Goal: Task Accomplishment & Management: Manage account settings

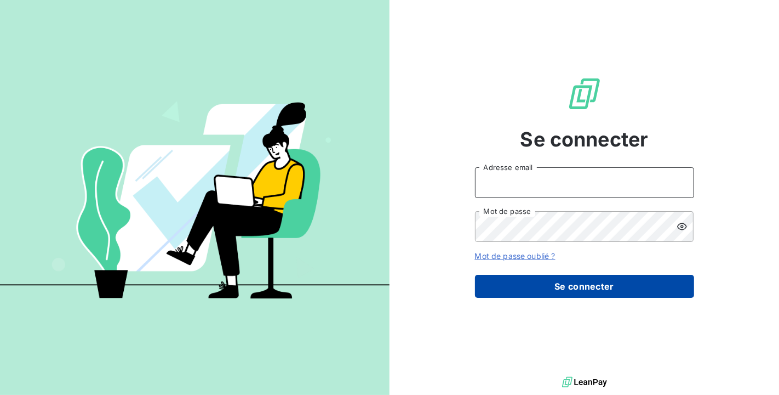
type input "[PERSON_NAME][EMAIL_ADDRESS][DOMAIN_NAME]"
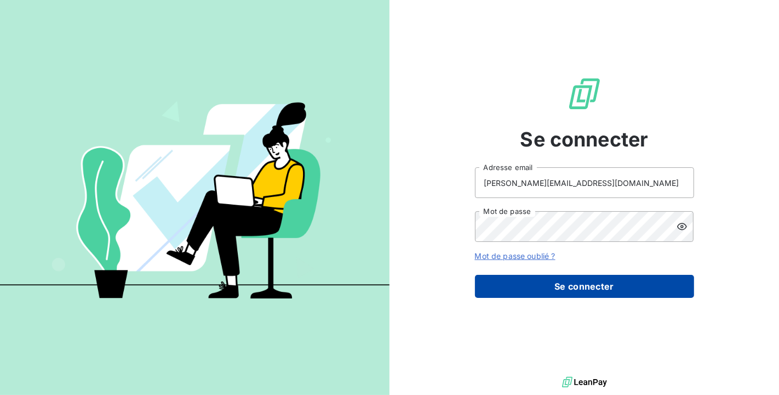
click at [565, 280] on button "Se connecter" at bounding box center [584, 286] width 219 height 23
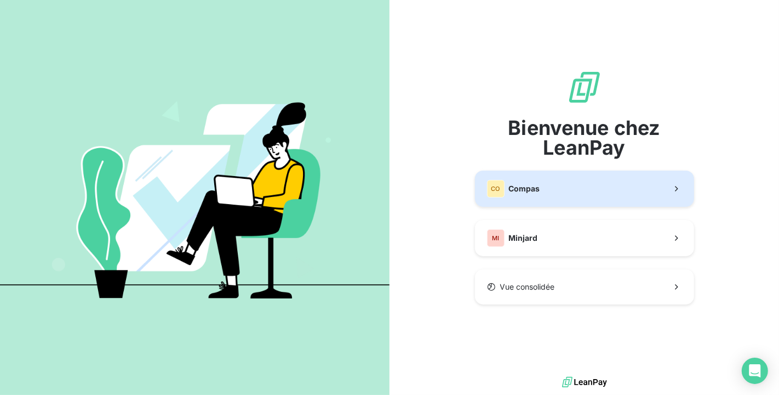
click at [554, 188] on button "CO Compas" at bounding box center [584, 188] width 219 height 36
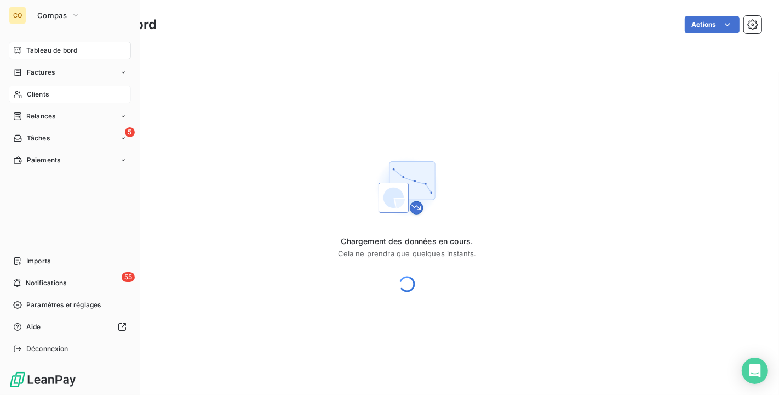
click at [38, 89] on span "Clients" at bounding box center [38, 94] width 22 height 10
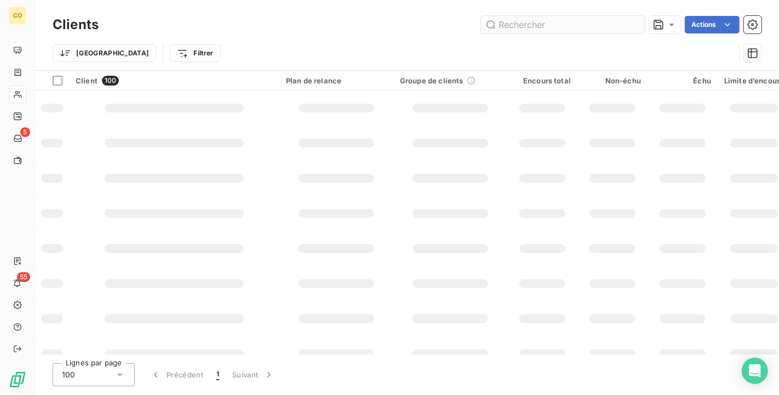
click at [521, 28] on input "text" at bounding box center [563, 25] width 164 height 18
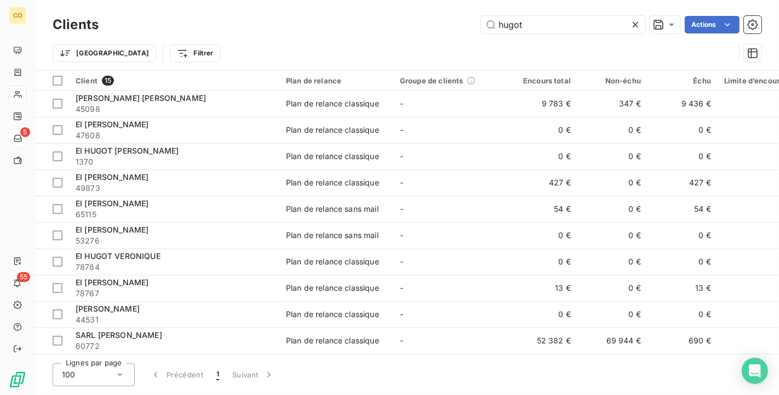
type input "hugot"
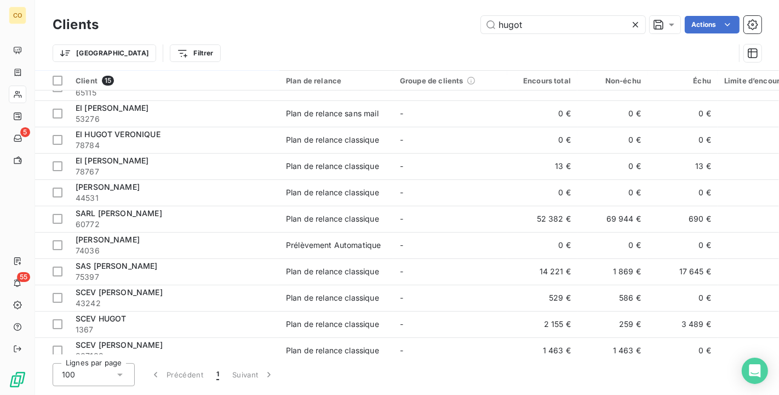
scroll to position [135, 0]
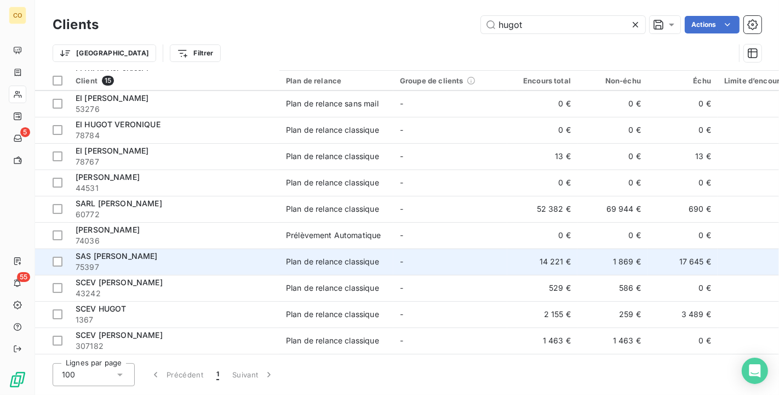
click at [379, 256] on div "Plan de relance classique" at bounding box center [332, 261] width 93 height 11
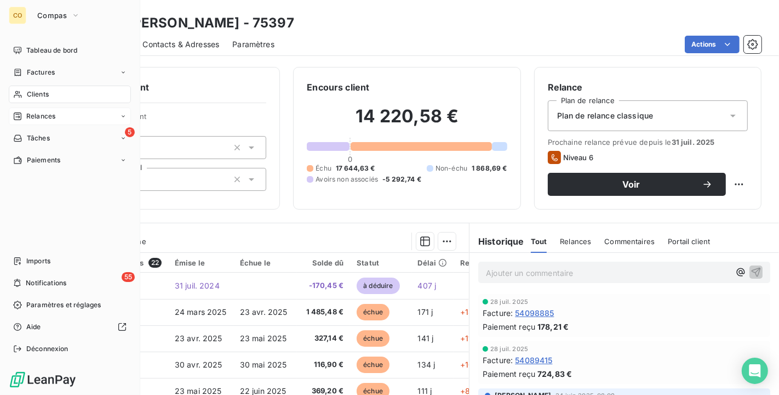
click at [36, 115] on span "Relances" at bounding box center [40, 116] width 29 height 10
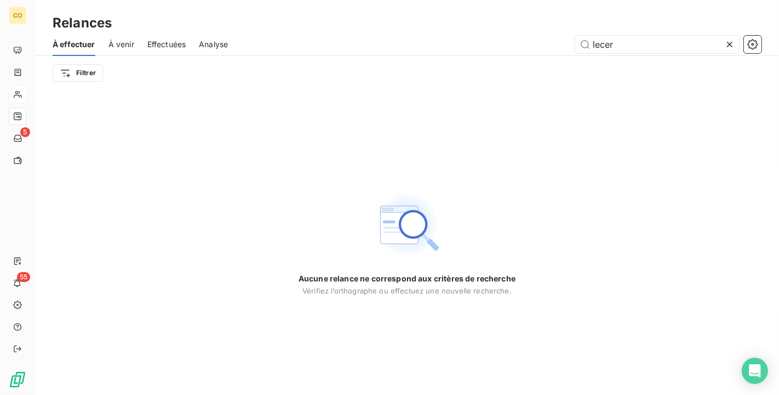
drag, startPoint x: 642, startPoint y: 43, endPoint x: 487, endPoint y: 37, distance: 155.2
click at [487, 37] on div "lecer" at bounding box center [501, 45] width 521 height 18
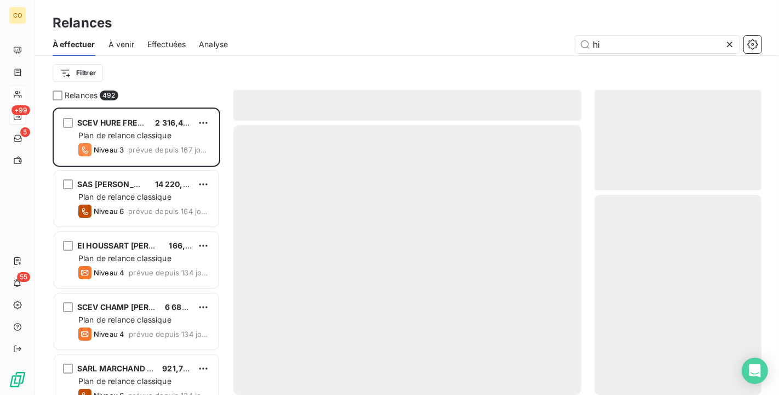
scroll to position [278, 158]
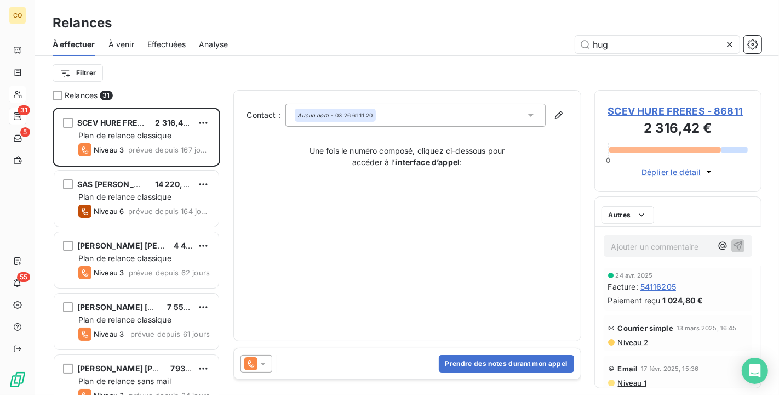
scroll to position [278, 158]
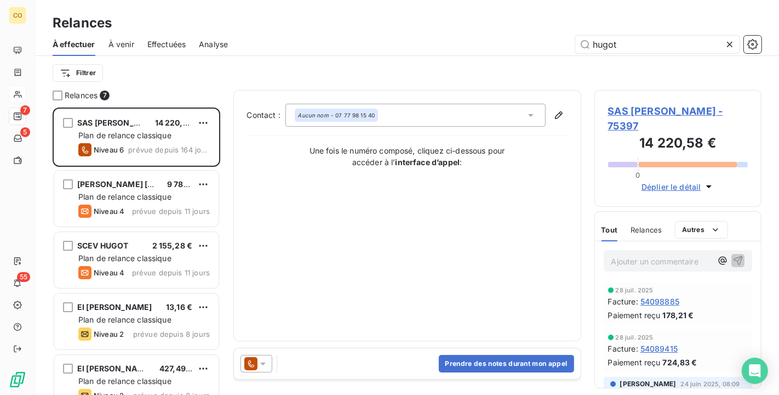
scroll to position [278, 158]
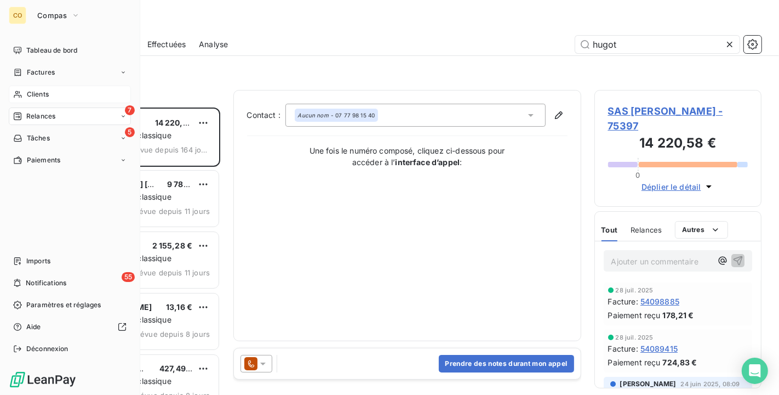
type input "hugot"
click at [49, 93] on div "Clients" at bounding box center [70, 94] width 122 height 18
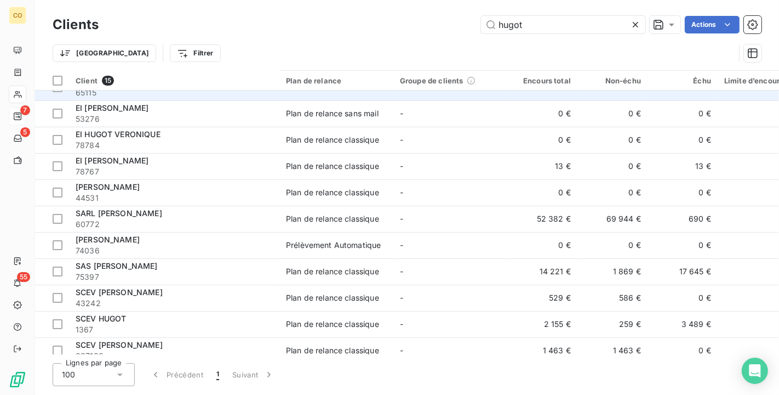
scroll to position [135, 0]
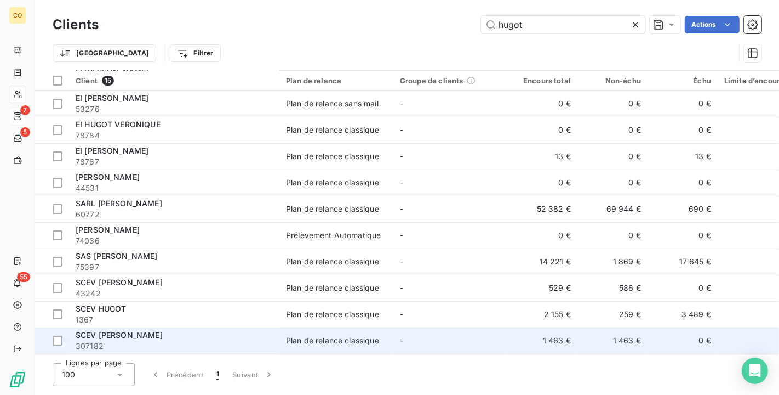
click at [592, 337] on td "1 463 €" at bounding box center [613, 340] width 70 height 26
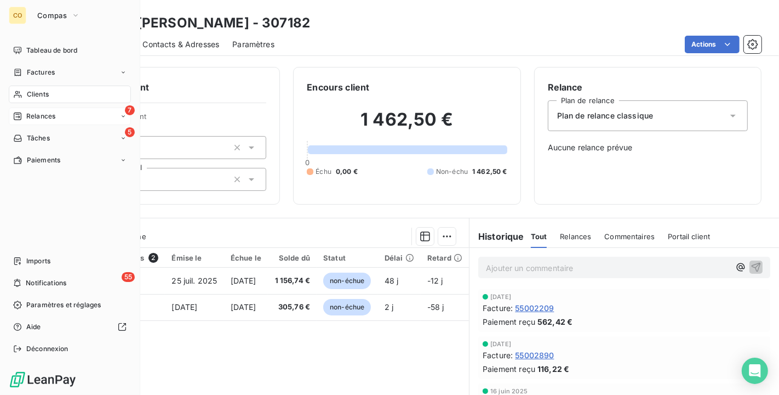
click at [31, 96] on span "Clients" at bounding box center [38, 94] width 22 height 10
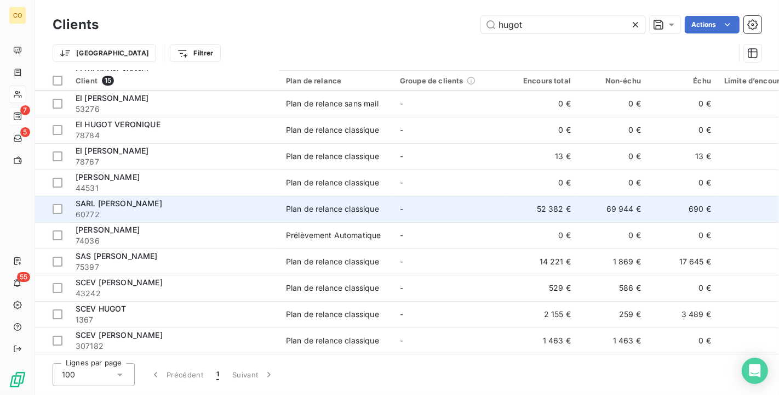
scroll to position [135, 0]
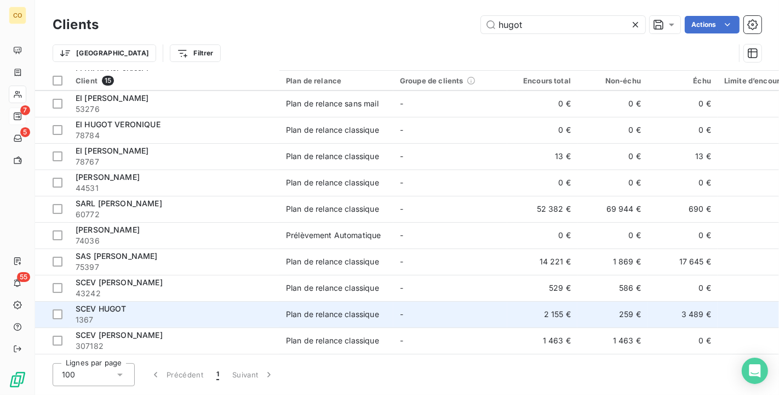
click at [552, 313] on td "2 155 €" at bounding box center [543, 314] width 70 height 26
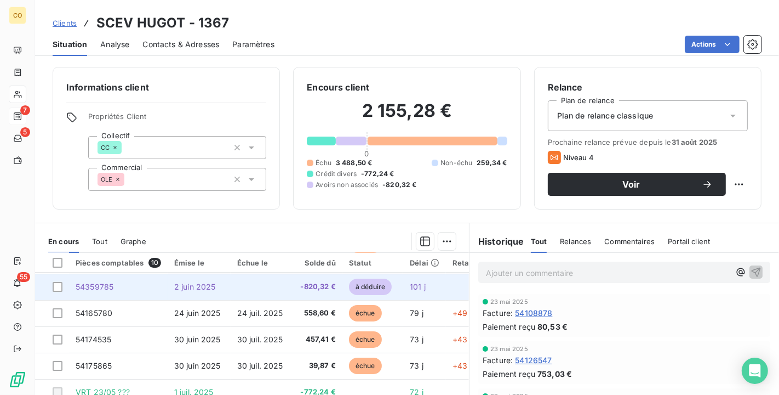
scroll to position [76, 0]
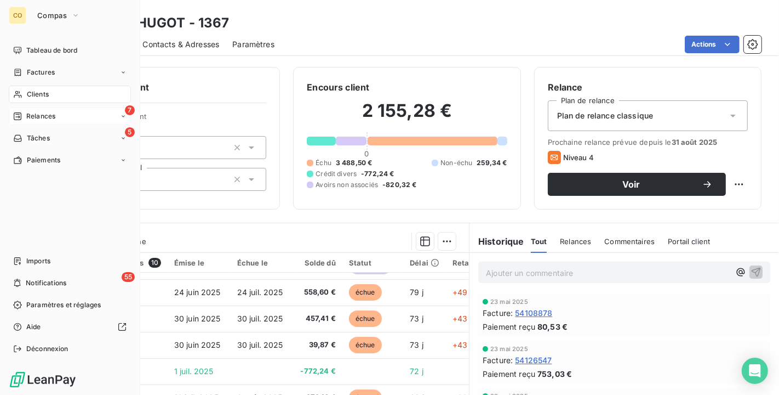
click at [27, 97] on span "Clients" at bounding box center [38, 94] width 22 height 10
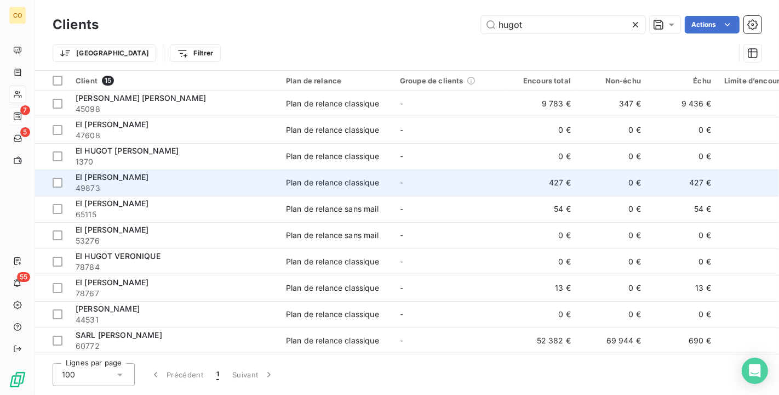
click at [563, 175] on td "427 €" at bounding box center [543, 182] width 70 height 26
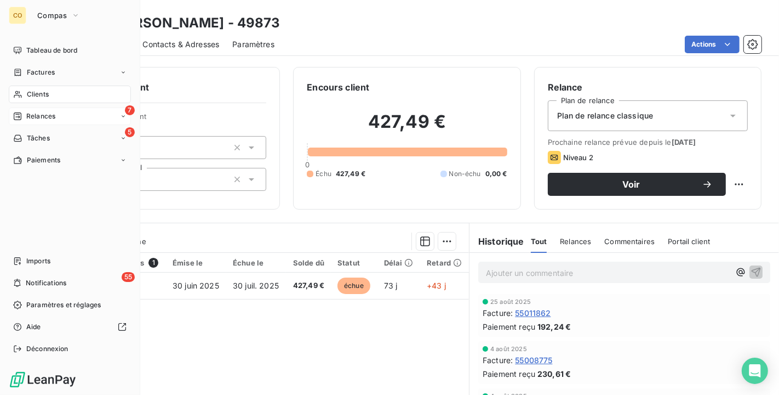
click at [26, 93] on div "Clients" at bounding box center [70, 94] width 122 height 18
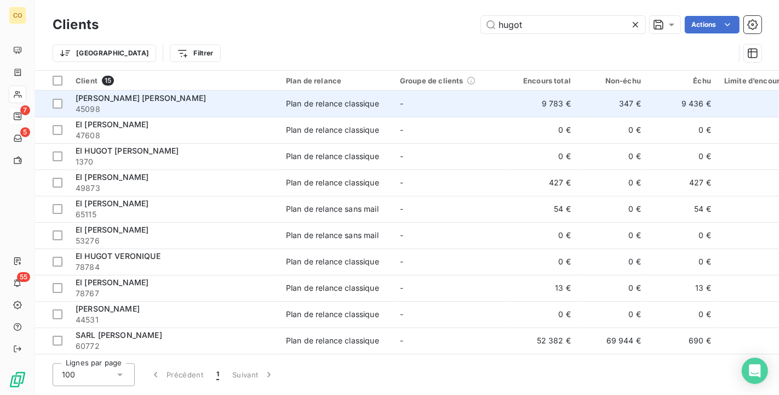
click at [541, 97] on td "9 783 €" at bounding box center [543, 103] width 70 height 26
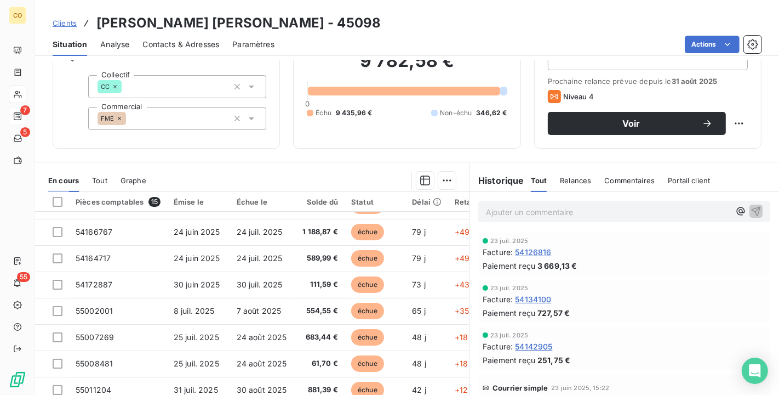
scroll to position [207, 0]
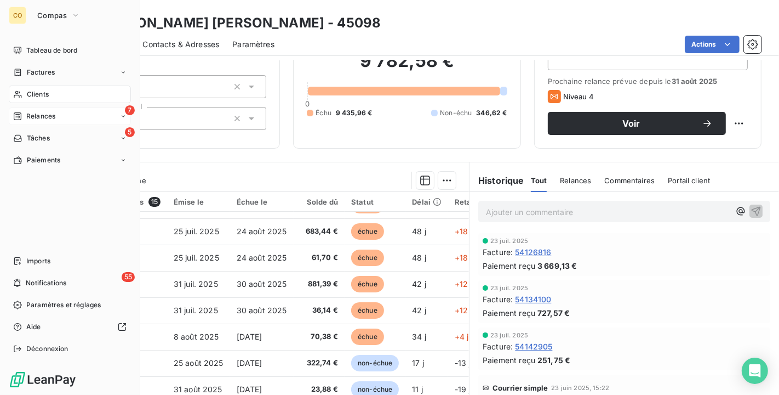
click at [45, 90] on span "Clients" at bounding box center [38, 94] width 22 height 10
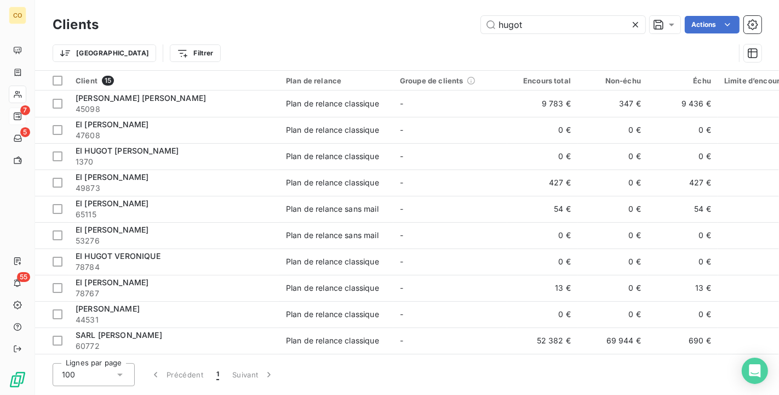
drag, startPoint x: 544, startPoint y: 28, endPoint x: 386, endPoint y: 18, distance: 157.6
click at [386, 18] on div "hugot Actions" at bounding box center [437, 25] width 650 height 18
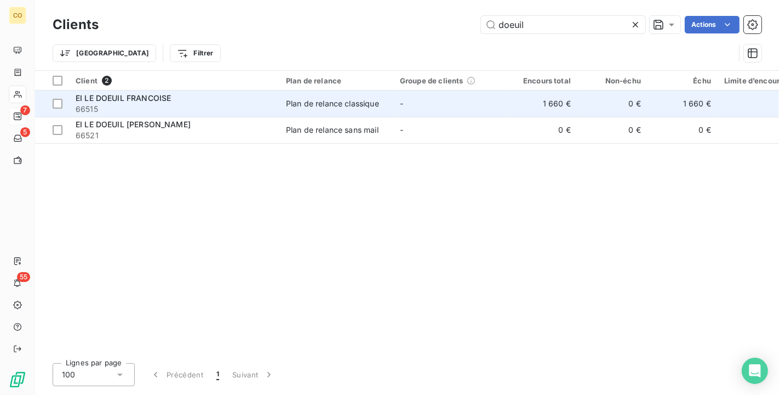
type input "doeuil"
click at [233, 95] on div "EI LE DOEUIL FRANCOISE" at bounding box center [174, 98] width 197 height 11
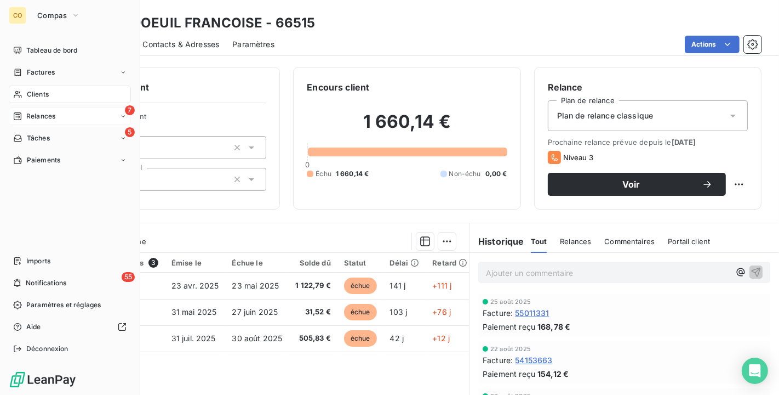
click at [20, 90] on icon at bounding box center [17, 94] width 9 height 9
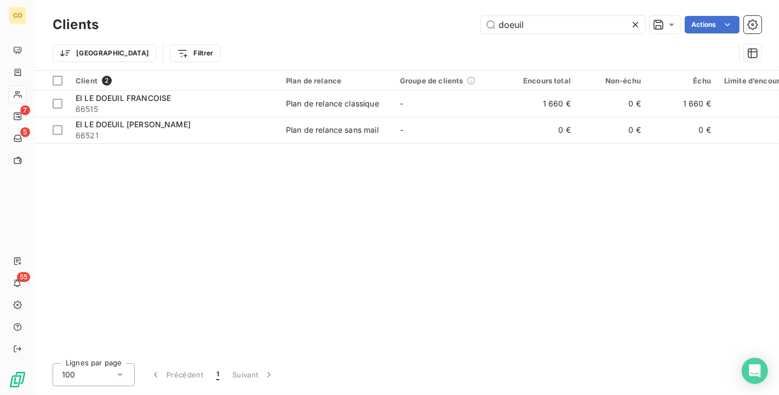
drag, startPoint x: 216, startPoint y: -20, endPoint x: 143, endPoint y: -20, distance: 73.4
click at [143, 0] on html "CO 7 5 55 Clients doeuil Actions Trier Filtrer Client 2 Plan de relance Groupe …" at bounding box center [389, 197] width 779 height 395
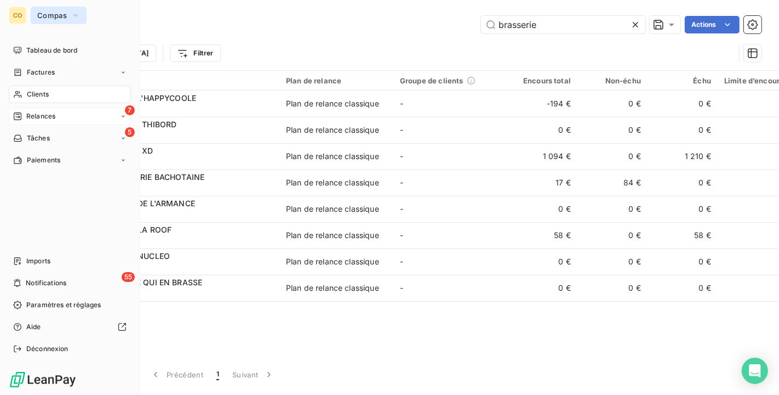
type input "brasserie"
click at [32, 15] on button "Compas" at bounding box center [59, 16] width 56 height 18
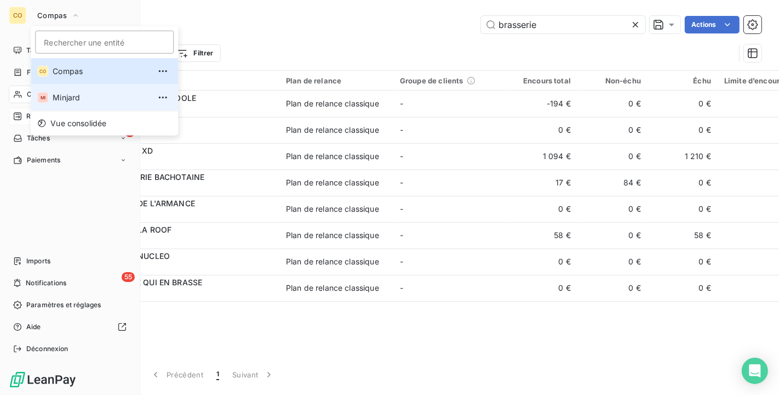
click at [53, 90] on li "MI Minjard" at bounding box center [104, 97] width 147 height 26
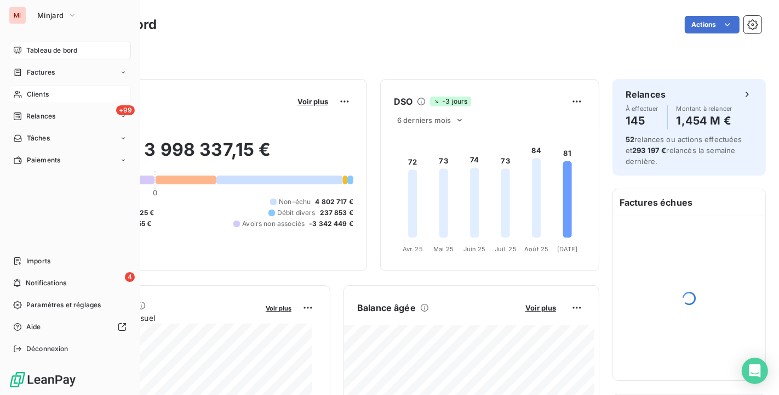
click at [42, 93] on span "Clients" at bounding box center [38, 94] width 22 height 10
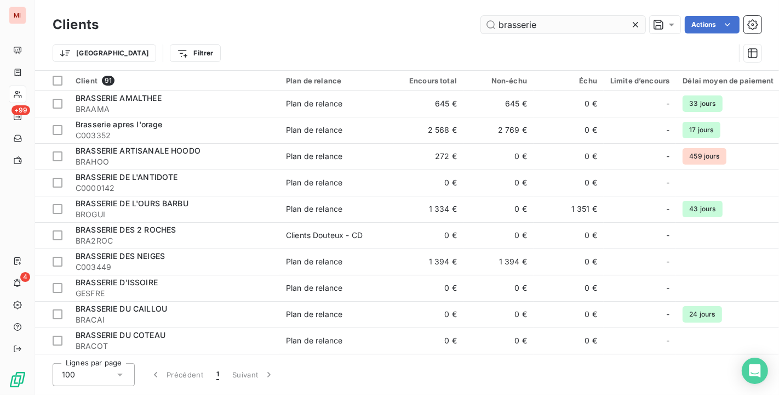
click at [542, 19] on input "brasserie" at bounding box center [563, 25] width 164 height 18
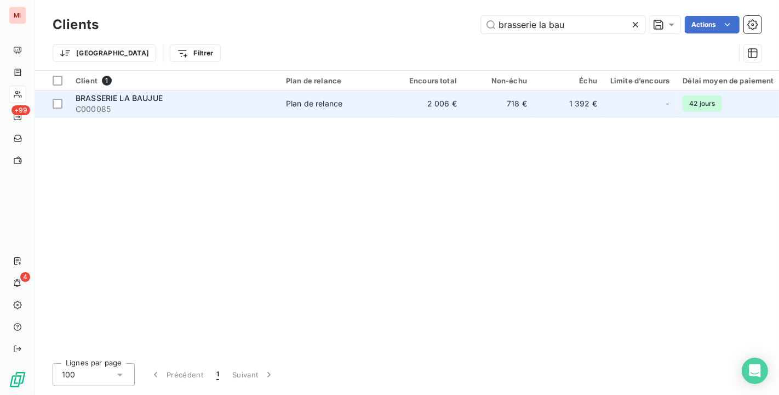
type input "brasserie la bau"
click at [447, 101] on td "2 006 €" at bounding box center [429, 103] width 70 height 26
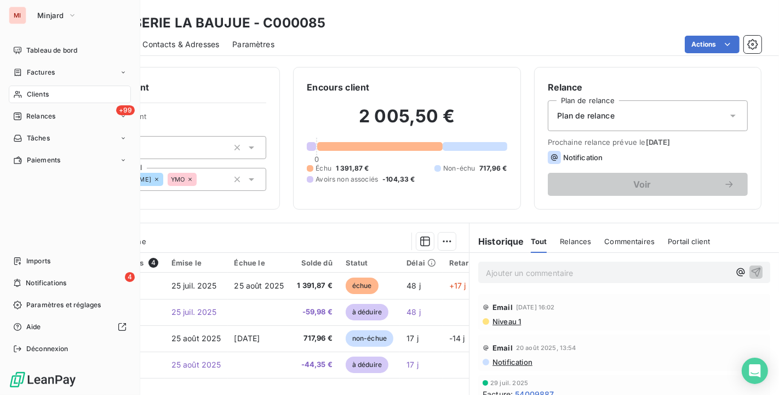
click at [35, 103] on nav "Tableau de bord Factures Clients +99 Relances Tâches Paiements" at bounding box center [70, 105] width 122 height 127
click at [26, 86] on div "Clients" at bounding box center [70, 94] width 122 height 18
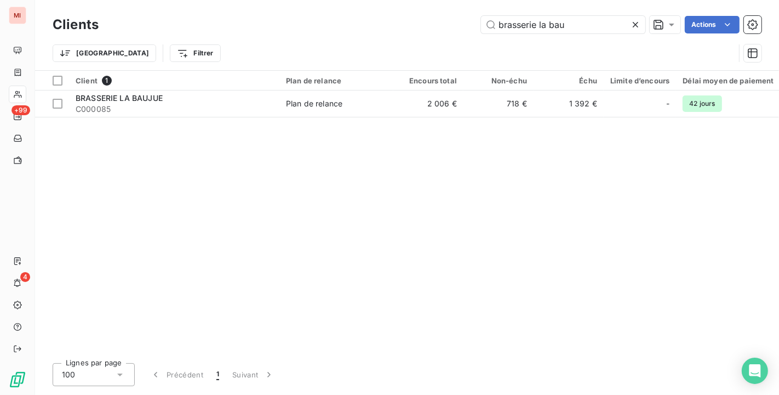
drag, startPoint x: 426, startPoint y: 21, endPoint x: 253, endPoint y: 21, distance: 173.2
click at [253, 21] on div "brasserie la bau Actions" at bounding box center [437, 25] width 650 height 18
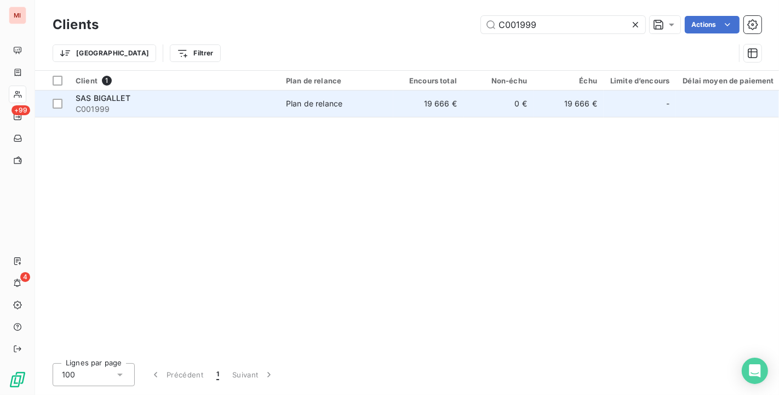
type input "C001999"
click at [296, 108] on div "Plan de relance" at bounding box center [314, 103] width 56 height 11
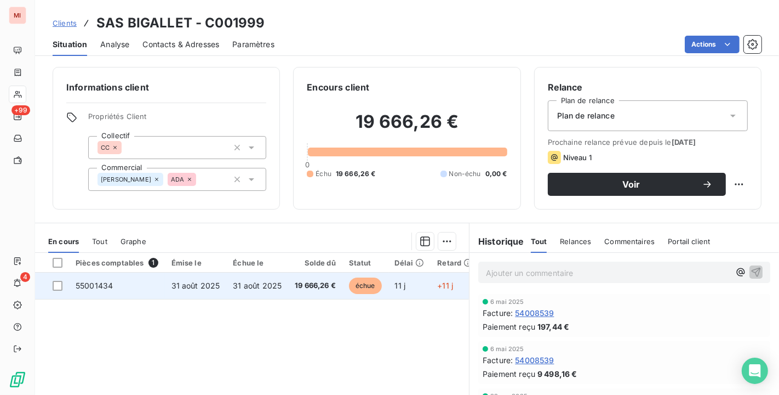
click at [312, 286] on span "19 666,26 €" at bounding box center [315, 285] width 41 height 11
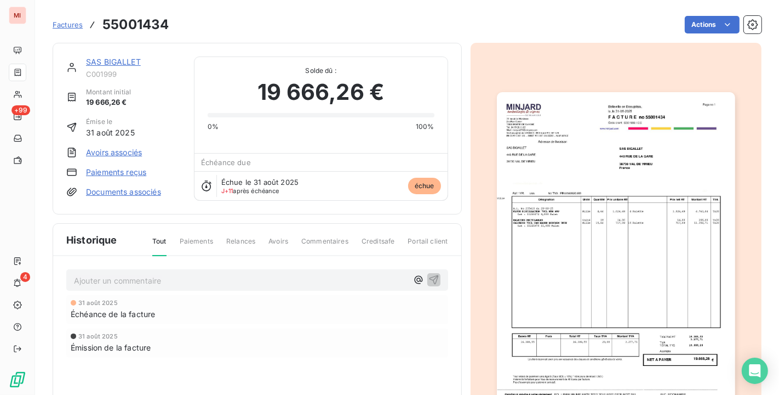
click at [555, 309] on img "button" at bounding box center [616, 260] width 238 height 337
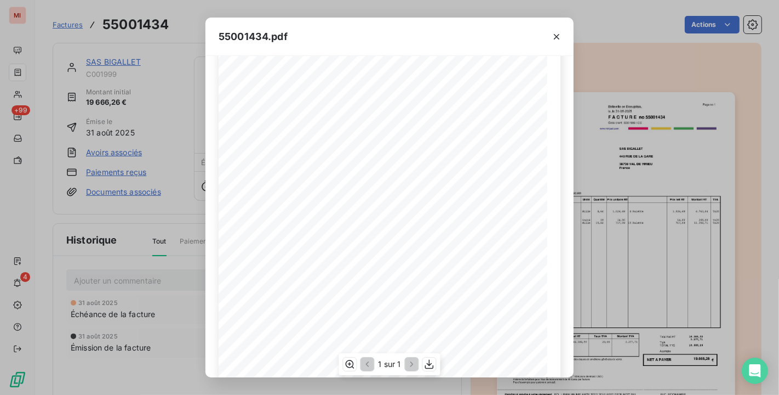
scroll to position [170, 0]
click at [352, 366] on icon "button" at bounding box center [350, 364] width 9 height 8
drag, startPoint x: 556, startPoint y: 36, endPoint x: 528, endPoint y: 26, distance: 29.6
click at [556, 36] on icon "button" at bounding box center [556, 36] width 11 height 11
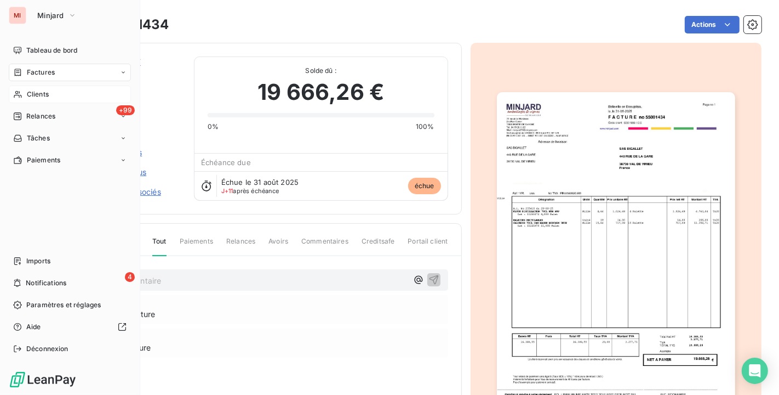
click at [20, 92] on icon at bounding box center [17, 94] width 9 height 9
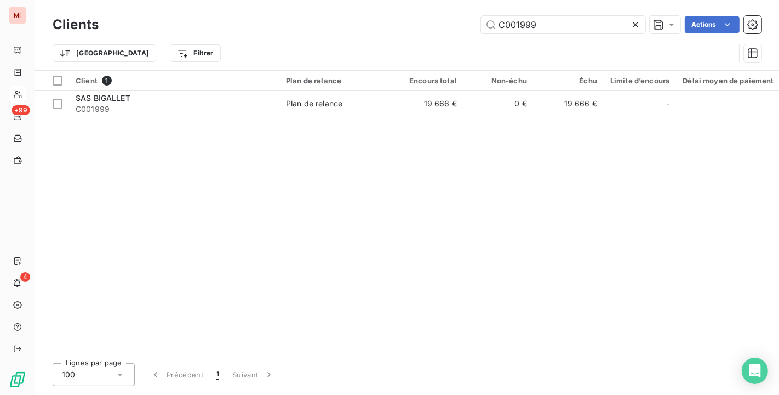
drag, startPoint x: 558, startPoint y: 28, endPoint x: 364, endPoint y: 11, distance: 195.3
click at [364, 11] on div "Clients C001999 Actions Trier Filtrer" at bounding box center [407, 35] width 744 height 70
type input "V"
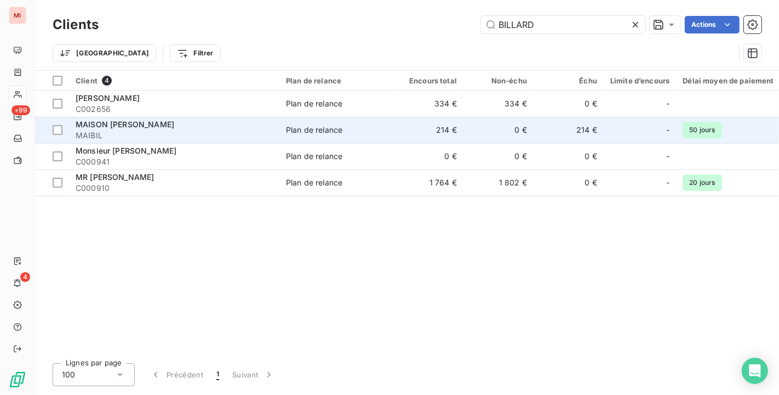
type input "BILLARD"
click at [180, 119] on div "MAISON [PERSON_NAME]" at bounding box center [174, 124] width 197 height 11
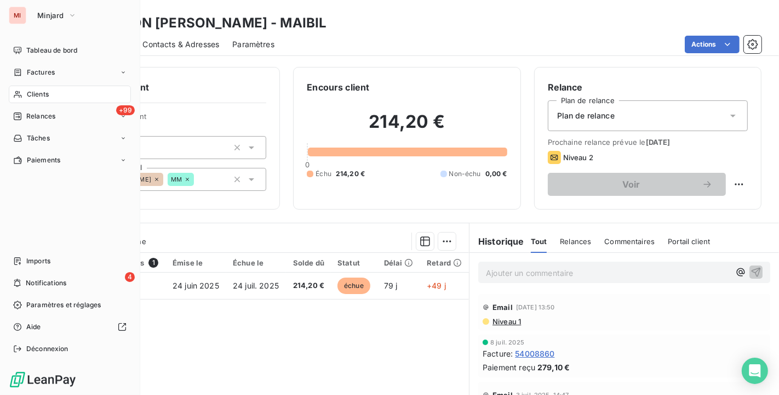
click at [25, 88] on div "Clients" at bounding box center [70, 94] width 122 height 18
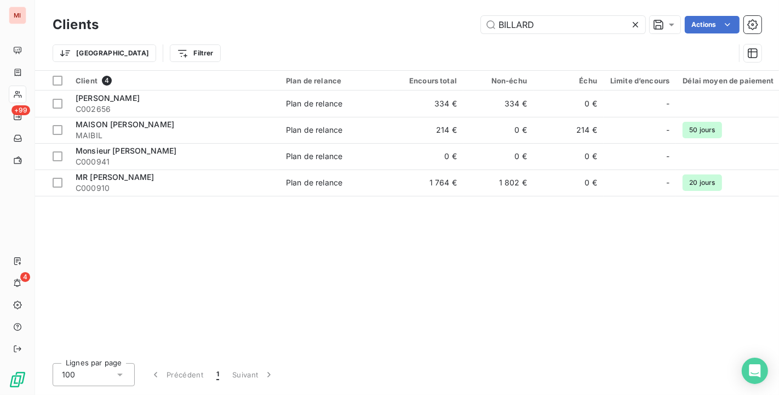
drag, startPoint x: 405, startPoint y: 12, endPoint x: 349, endPoint y: 11, distance: 55.9
click at [349, 11] on div "Clients BILLARD Actions Trier Filtrer" at bounding box center [407, 35] width 744 height 70
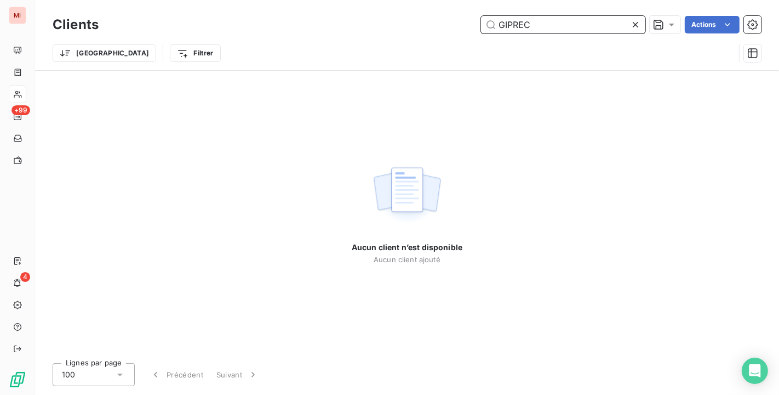
drag, startPoint x: 556, startPoint y: 26, endPoint x: 396, endPoint y: 14, distance: 160.5
click at [396, 14] on div "Clients GIPREC Actions" at bounding box center [407, 24] width 709 height 23
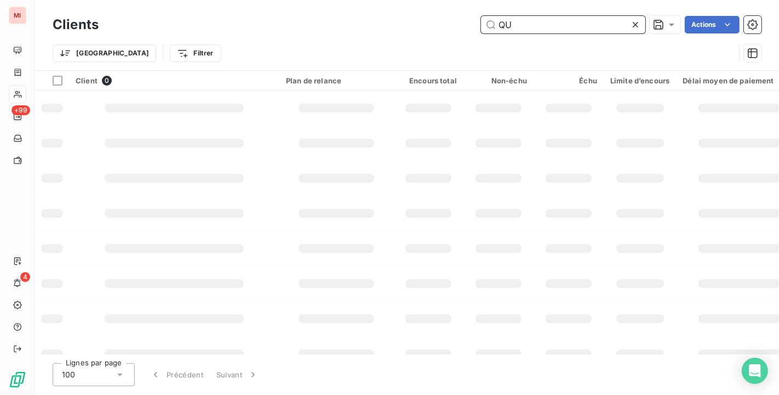
type input "Q"
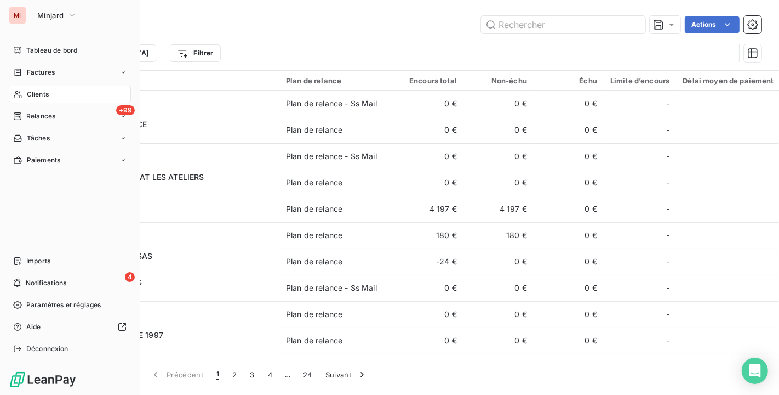
click at [16, 94] on icon at bounding box center [18, 94] width 8 height 7
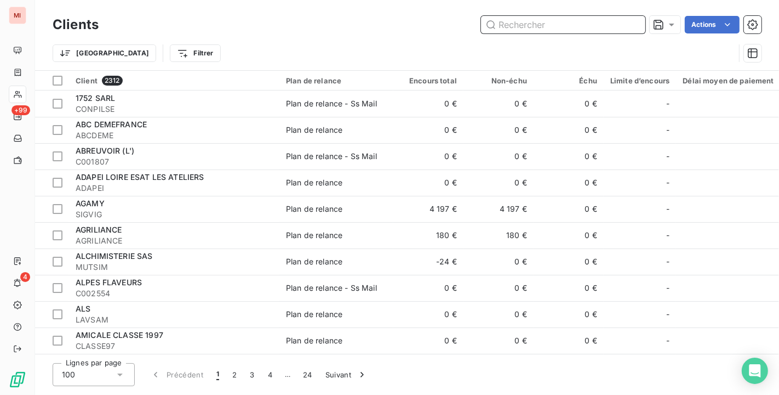
click at [522, 30] on input "text" at bounding box center [563, 25] width 164 height 18
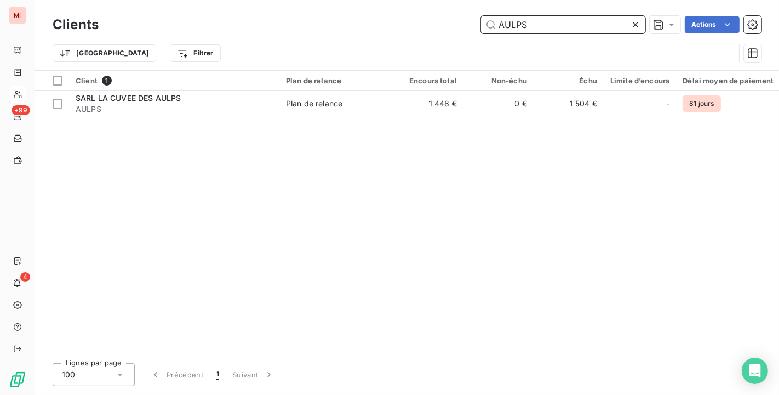
type input "AULPS"
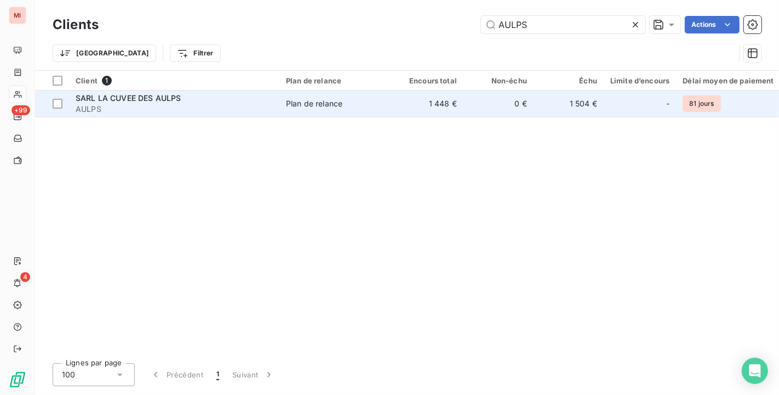
click at [464, 101] on td "0 €" at bounding box center [499, 103] width 70 height 26
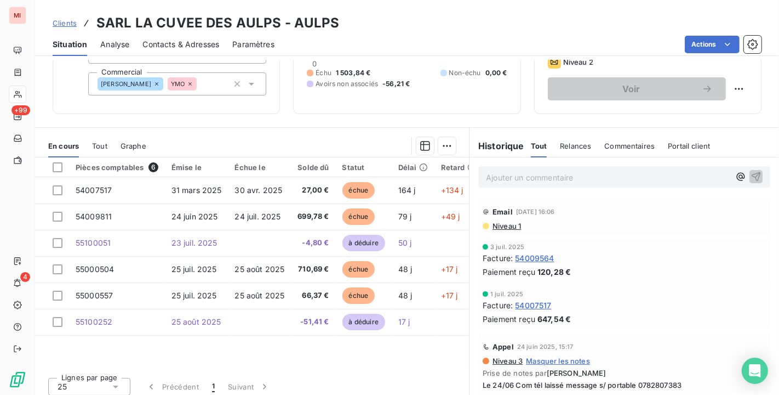
scroll to position [101, 0]
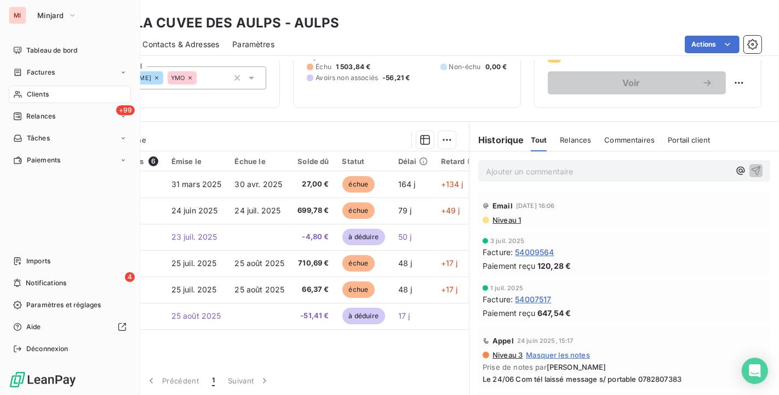
click at [28, 88] on div "Clients" at bounding box center [70, 94] width 122 height 18
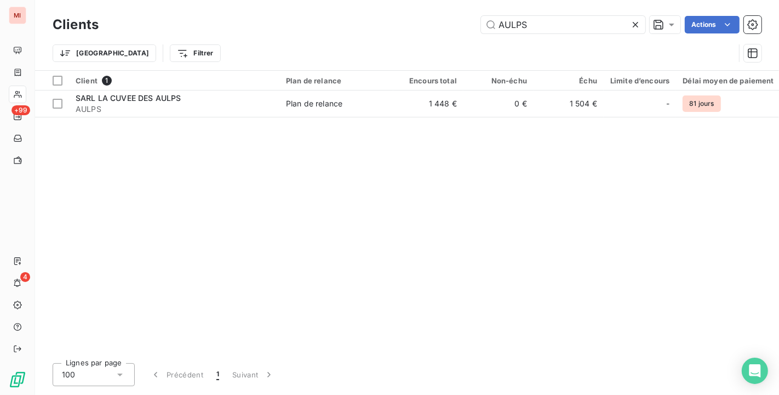
drag, startPoint x: 560, startPoint y: 18, endPoint x: 208, endPoint y: -20, distance: 353.9
click at [208, 0] on html "MI +99 4 Clients AULPS Actions Trier Filtrer Client 1 Plan de relance Encours t…" at bounding box center [389, 197] width 779 height 395
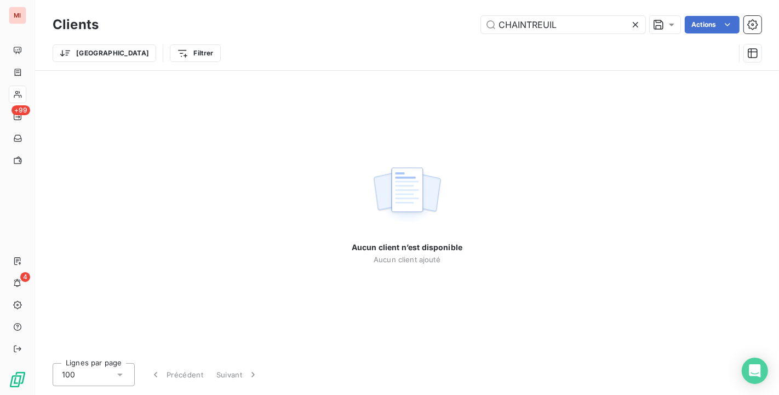
drag, startPoint x: 586, startPoint y: 20, endPoint x: 308, endPoint y: 16, distance: 278.5
click at [308, 16] on div "CHAINTREUIL Actions" at bounding box center [437, 25] width 650 height 18
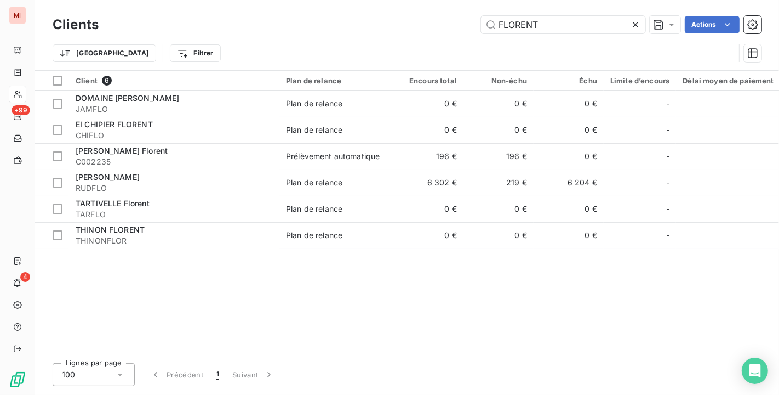
type input "FLORENT"
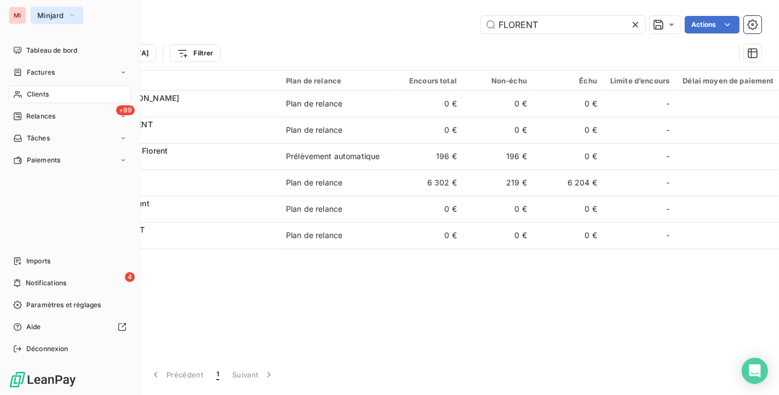
click at [67, 14] on button "Minjard" at bounding box center [57, 16] width 53 height 18
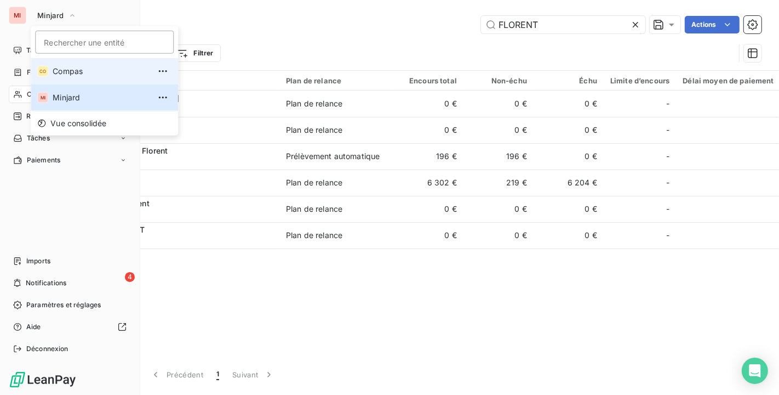
click at [66, 69] on span "Compas" at bounding box center [101, 71] width 97 height 11
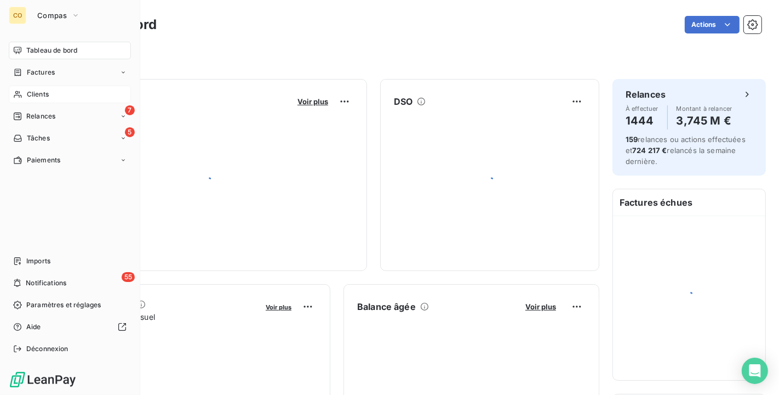
click at [63, 89] on div "Clients" at bounding box center [70, 94] width 122 height 18
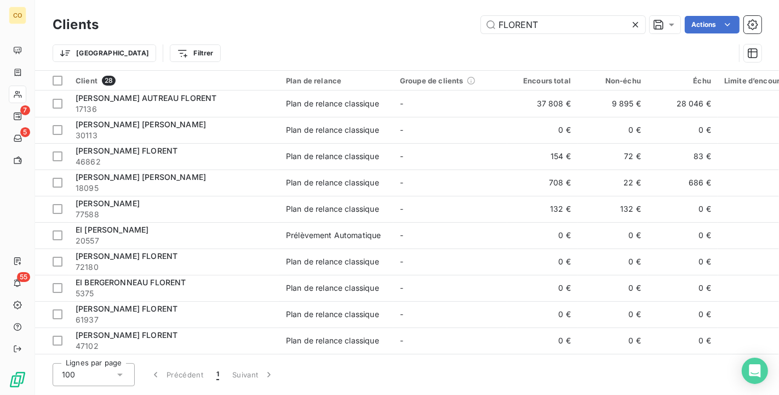
drag, startPoint x: 578, startPoint y: 27, endPoint x: 363, endPoint y: 5, distance: 216.0
click at [363, 5] on div "Clients FLORENT Actions Trier Filtrer" at bounding box center [407, 35] width 744 height 70
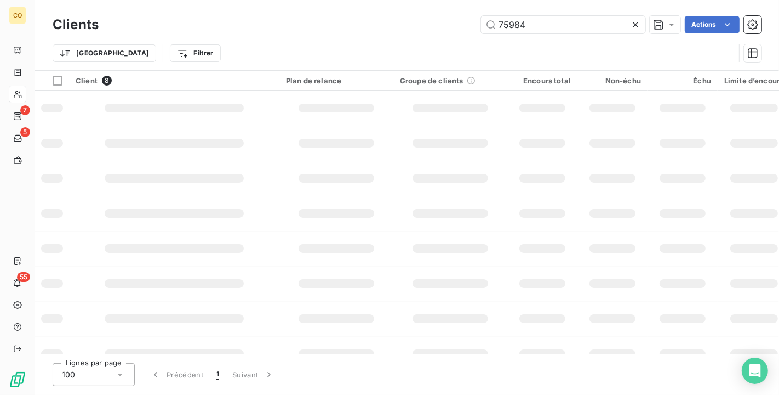
type input "75984"
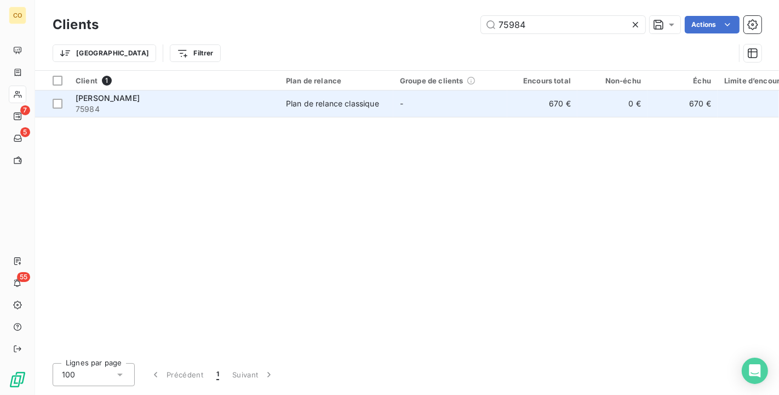
click at [220, 102] on div "[PERSON_NAME]" at bounding box center [174, 98] width 197 height 11
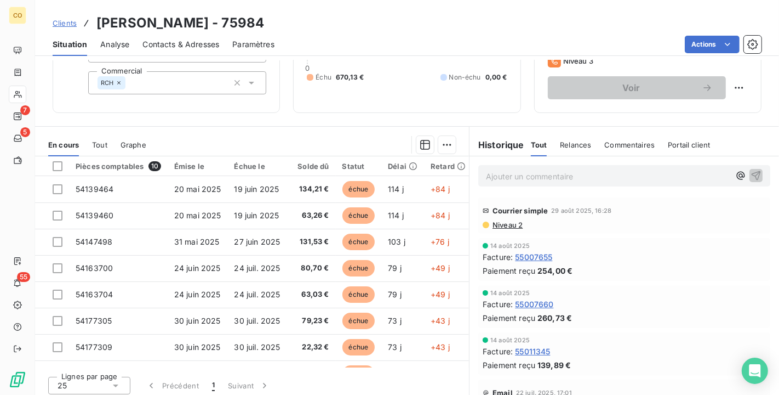
scroll to position [101, 0]
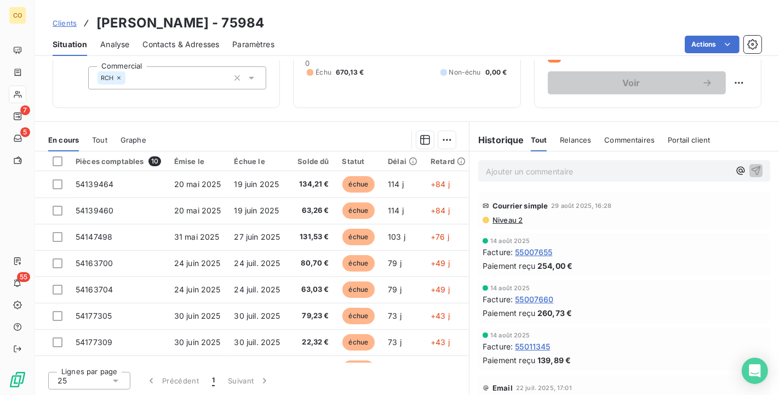
click at [503, 216] on span "Niveau 2" at bounding box center [507, 219] width 31 height 9
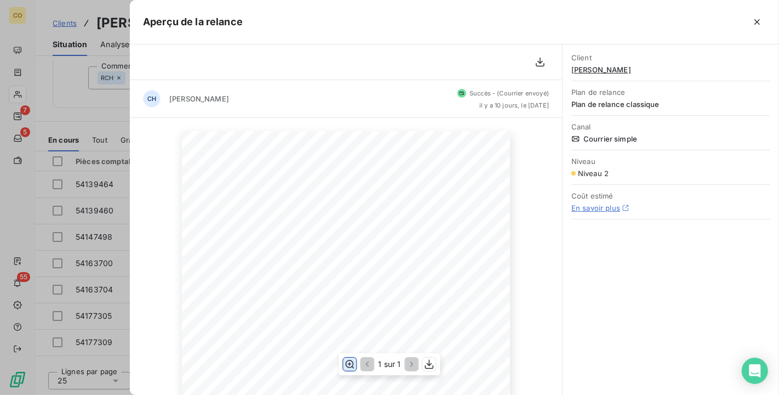
click at [351, 360] on icon "button" at bounding box center [350, 364] width 9 height 8
click at [679, 15] on div at bounding box center [504, 22] width 523 height 18
drag, startPoint x: 683, startPoint y: 16, endPoint x: 607, endPoint y: 42, distance: 80.4
click at [600, 42] on div "Aperçu de la relance" at bounding box center [454, 22] width 649 height 44
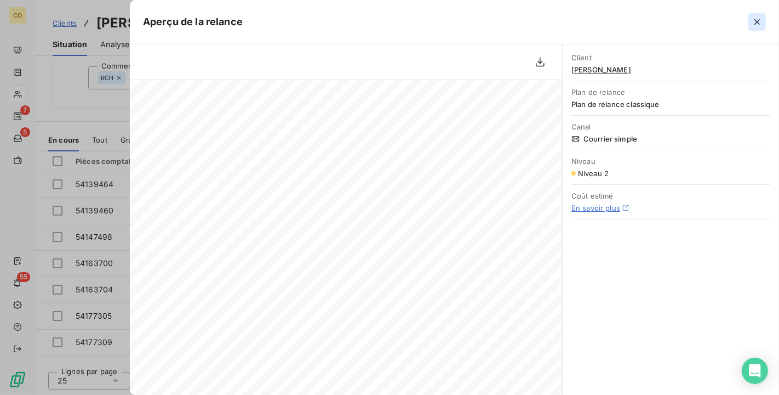
click at [750, 24] on button "button" at bounding box center [758, 22] width 18 height 18
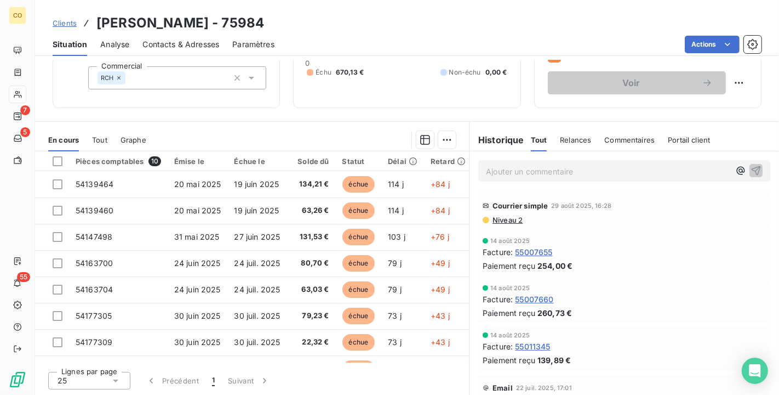
scroll to position [101, 0]
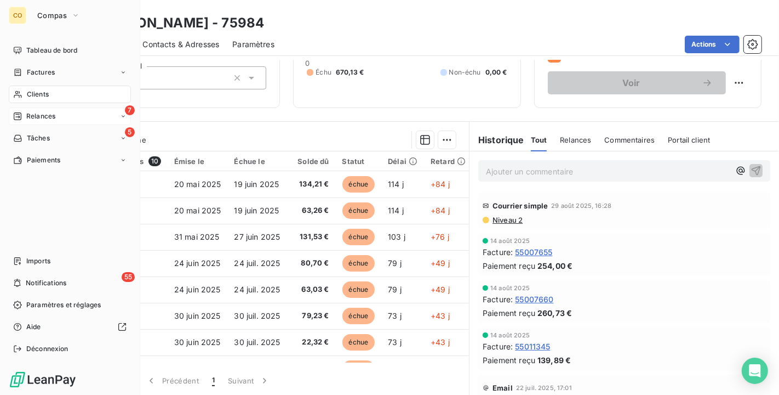
click at [39, 118] on span "Relances" at bounding box center [40, 116] width 29 height 10
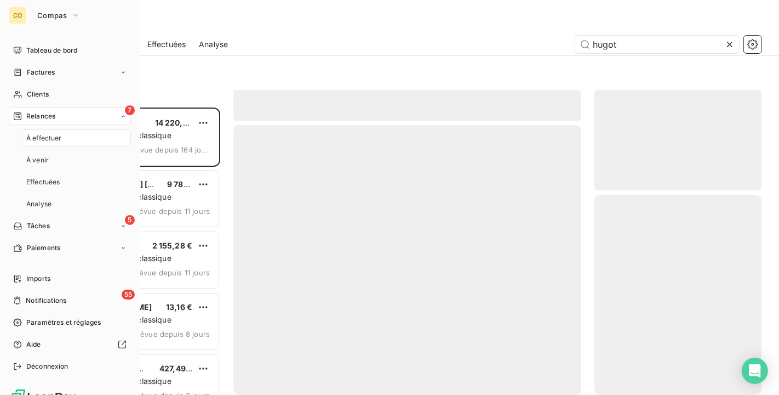
scroll to position [278, 158]
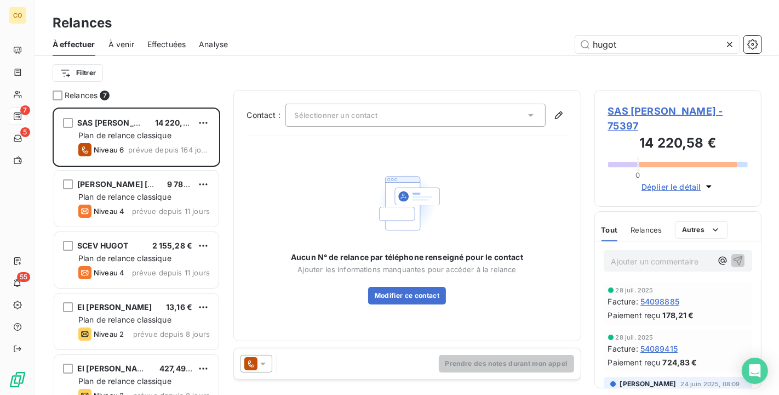
click at [725, 42] on icon at bounding box center [730, 44] width 11 height 11
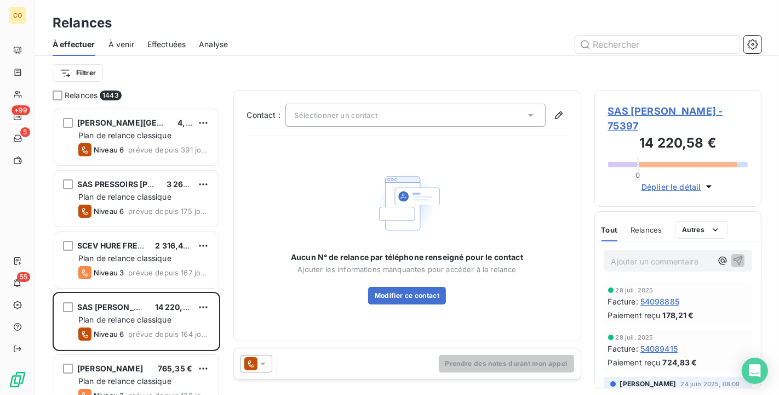
click at [170, 42] on span "Effectuées" at bounding box center [166, 44] width 39 height 11
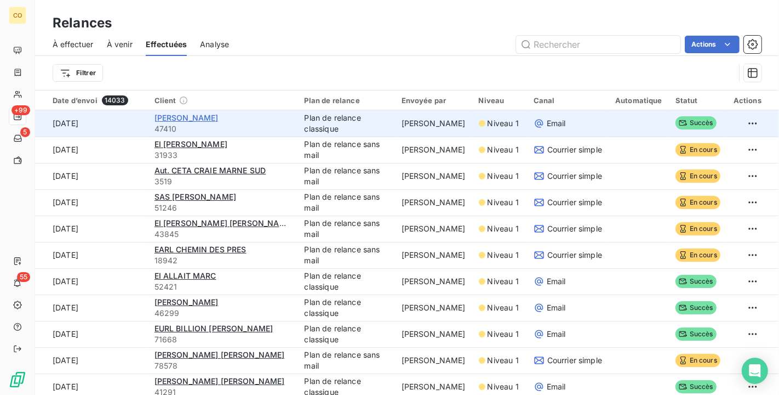
click at [219, 113] on span "[PERSON_NAME]" at bounding box center [187, 117] width 64 height 9
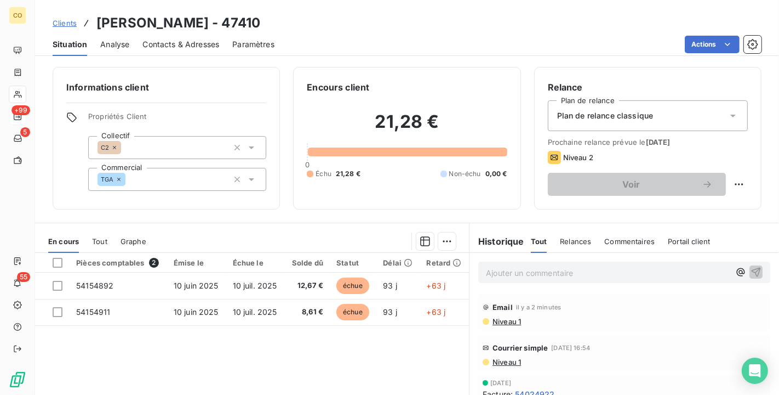
click at [499, 320] on span "Niveau 1" at bounding box center [507, 321] width 30 height 9
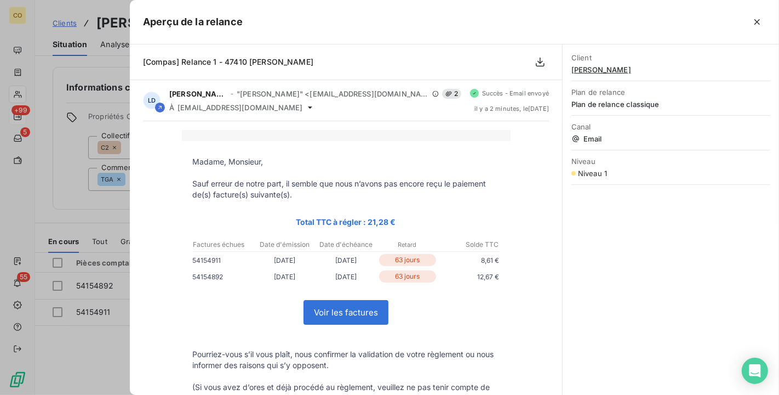
click at [756, 24] on icon "button" at bounding box center [757, 21] width 11 height 11
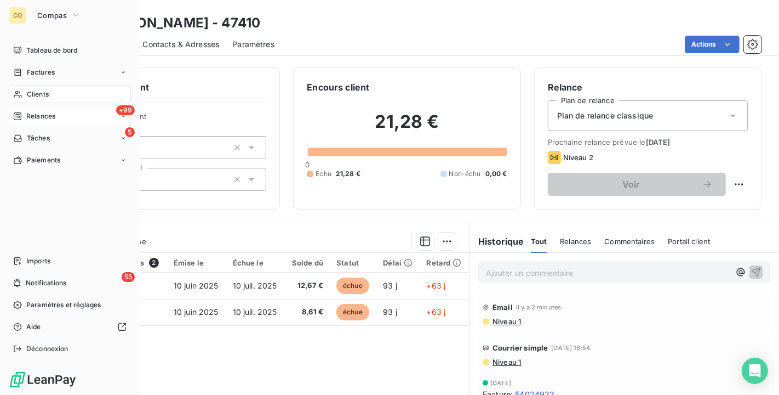
click at [55, 94] on div "Clients" at bounding box center [70, 94] width 122 height 18
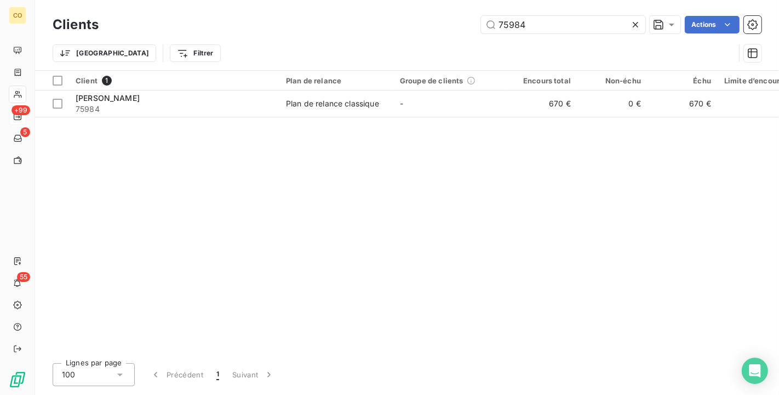
click at [638, 20] on icon at bounding box center [635, 24] width 11 height 11
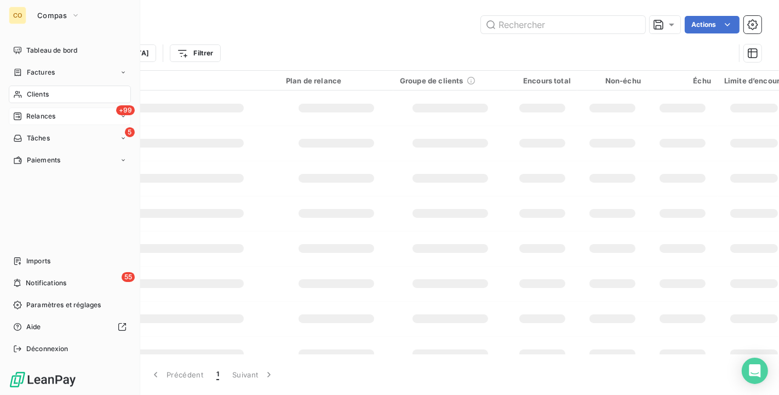
click at [34, 116] on span "Relances" at bounding box center [40, 116] width 29 height 10
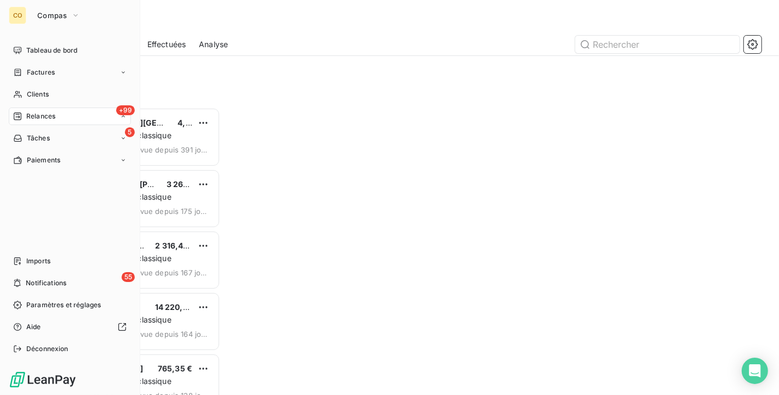
scroll to position [278, 158]
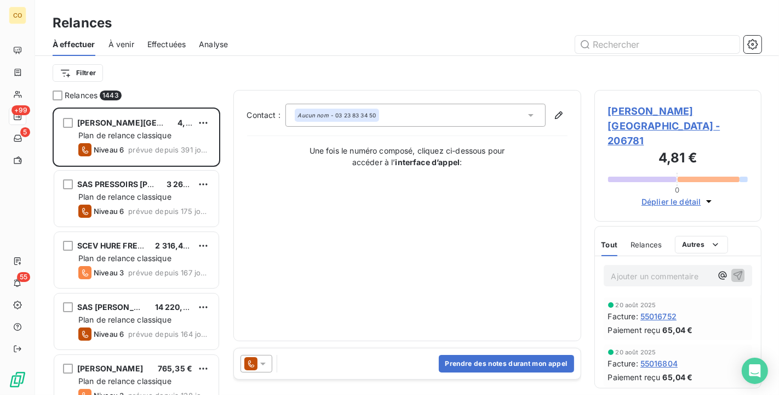
click at [161, 43] on span "Effectuées" at bounding box center [166, 44] width 39 height 11
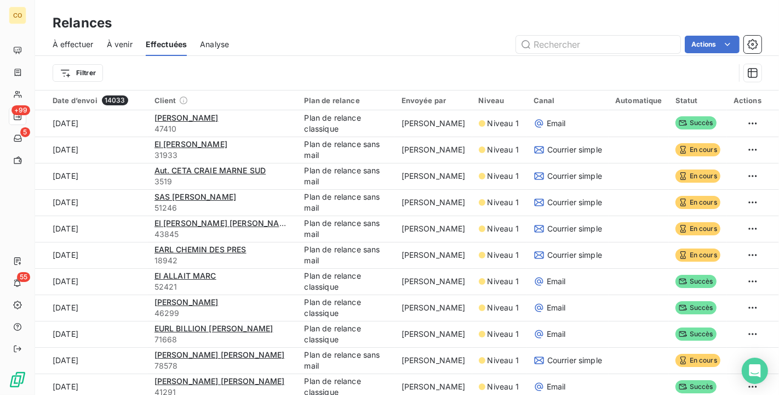
click at [89, 43] on span "À effectuer" at bounding box center [73, 44] width 41 height 11
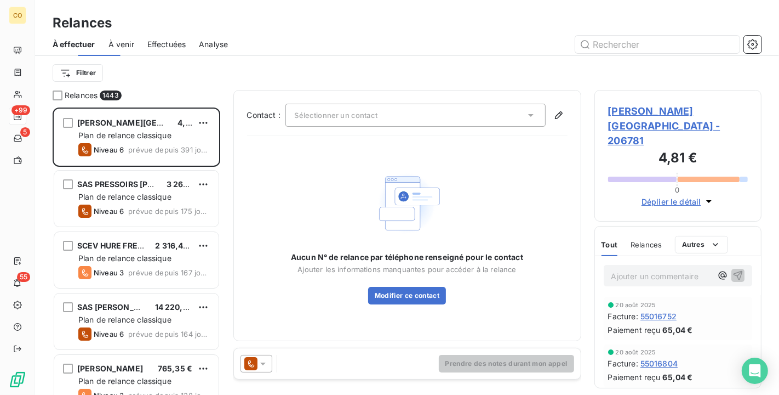
scroll to position [278, 158]
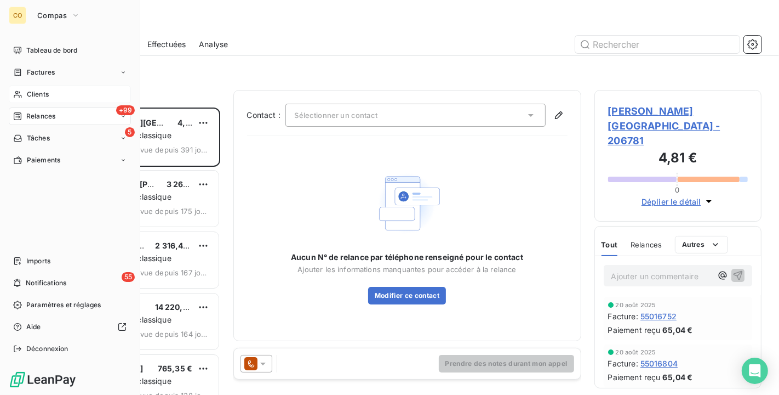
drag, startPoint x: 31, startPoint y: 111, endPoint x: 30, endPoint y: 102, distance: 8.4
click at [31, 111] on span "Relances" at bounding box center [40, 116] width 29 height 10
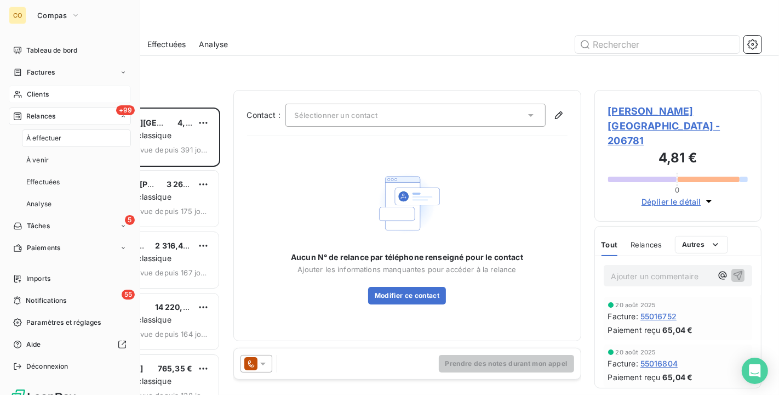
click at [27, 94] on span "Clients" at bounding box center [38, 94] width 22 height 10
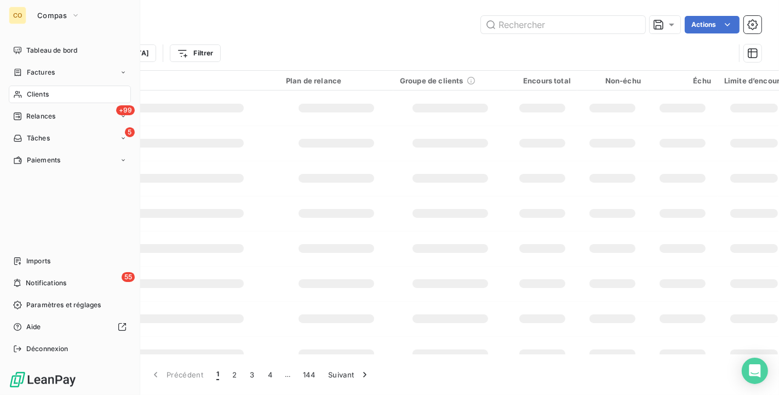
click at [42, 88] on div "Clients" at bounding box center [70, 94] width 122 height 18
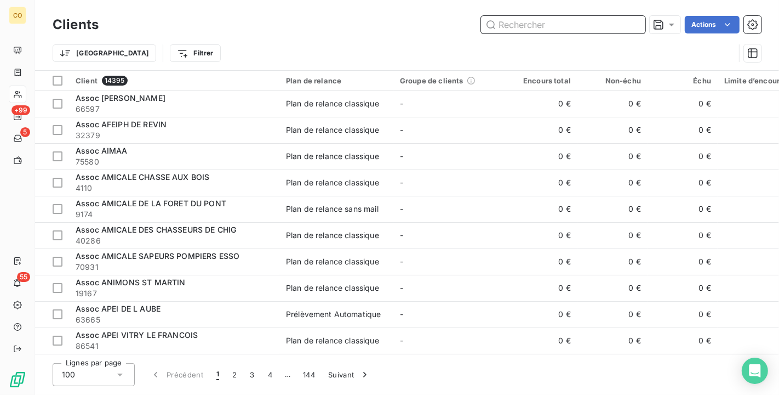
click at [548, 25] on input "text" at bounding box center [563, 25] width 164 height 18
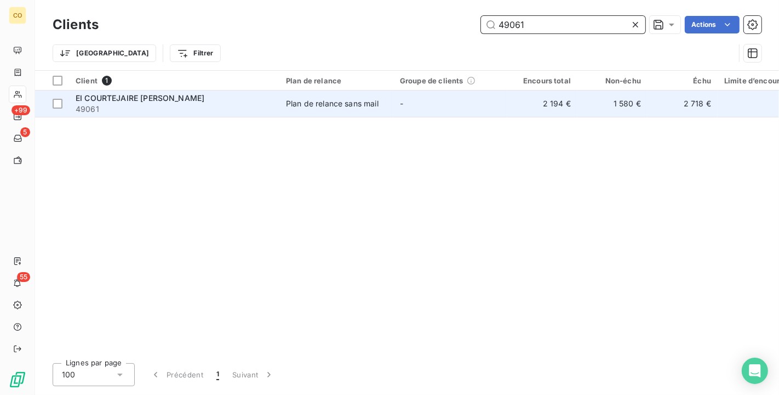
type input "49061"
click at [382, 96] on td "Plan de relance sans mail" at bounding box center [337, 103] width 114 height 26
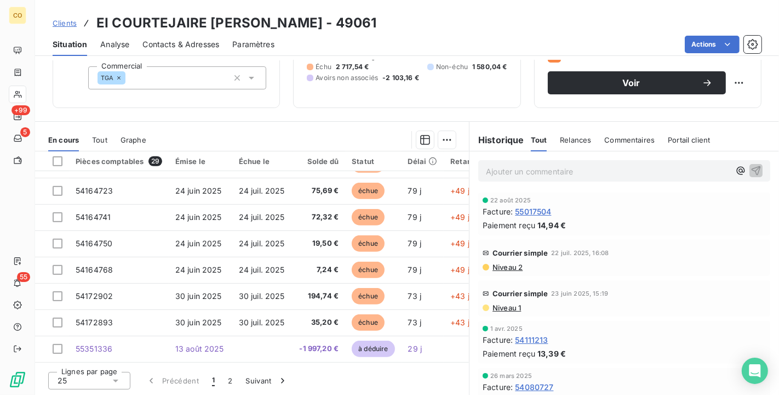
scroll to position [470, 0]
